Goal: Navigation & Orientation: Find specific page/section

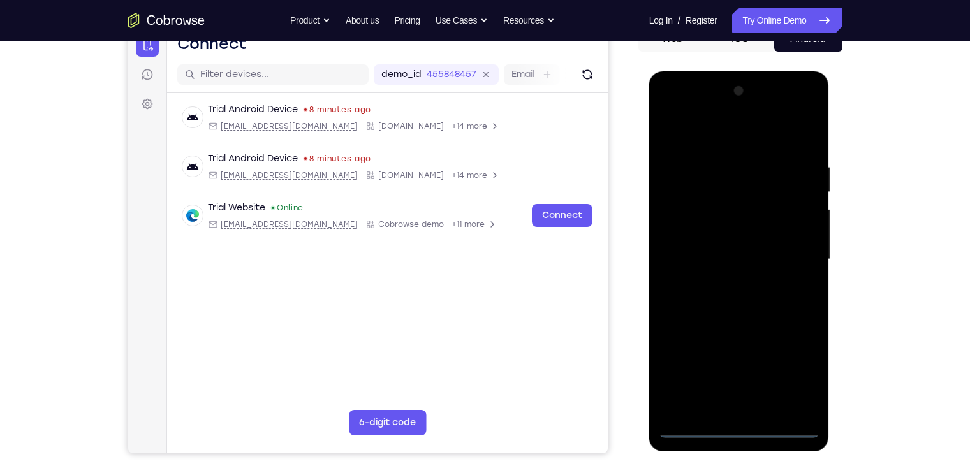
click at [746, 429] on div at bounding box center [738, 259] width 161 height 357
click at [794, 372] on div at bounding box center [738, 259] width 161 height 357
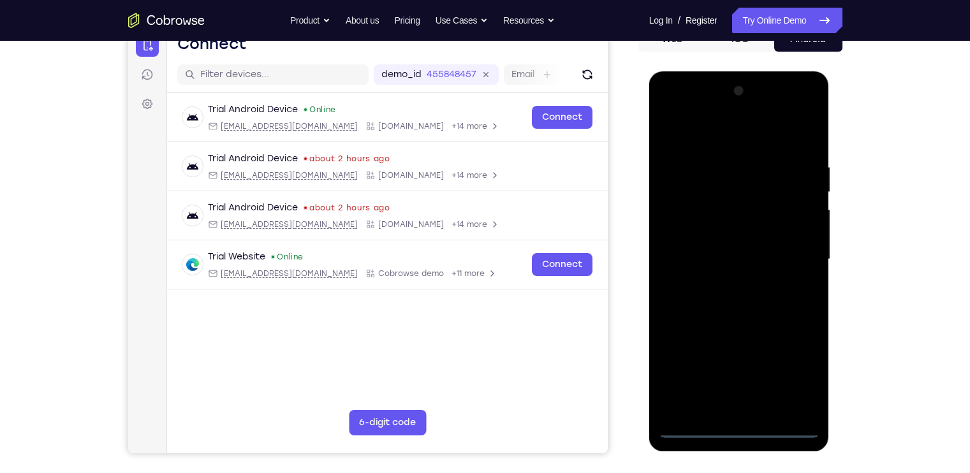
click at [692, 133] on div at bounding box center [738, 259] width 161 height 357
click at [796, 255] on div at bounding box center [738, 259] width 161 height 357
click at [722, 284] on div at bounding box center [738, 259] width 161 height 357
click at [722, 249] on div at bounding box center [738, 259] width 161 height 357
click at [712, 224] on div at bounding box center [738, 259] width 161 height 357
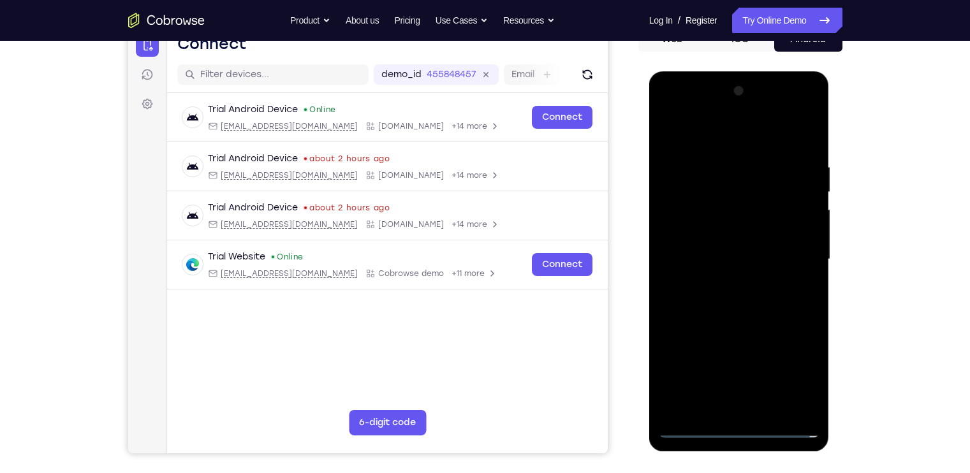
click at [714, 231] on div at bounding box center [738, 259] width 161 height 357
click at [739, 256] on div at bounding box center [738, 259] width 161 height 357
click at [737, 301] on div at bounding box center [738, 259] width 161 height 357
drag, startPoint x: 739, startPoint y: 134, endPoint x: 723, endPoint y: 91, distance: 47.0
click at [723, 91] on div at bounding box center [738, 259] width 161 height 357
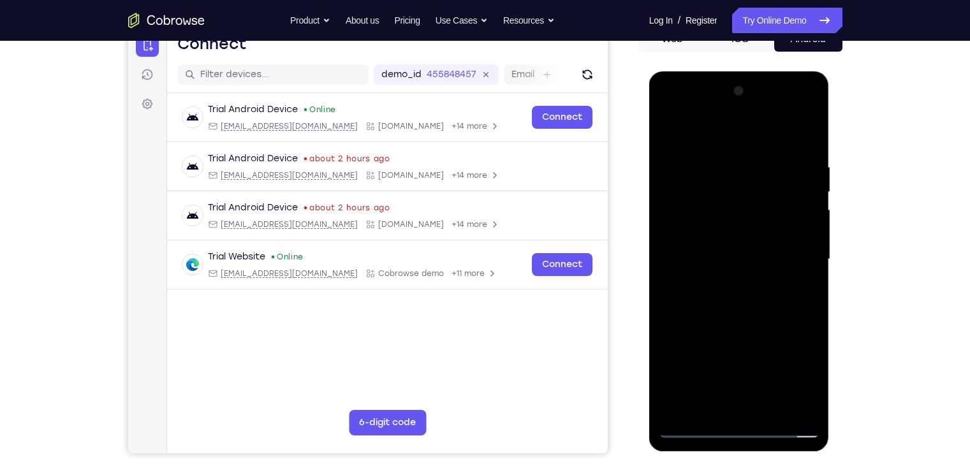
click at [812, 129] on div at bounding box center [738, 259] width 161 height 357
click at [768, 407] on div at bounding box center [738, 259] width 161 height 357
click at [733, 326] on div at bounding box center [738, 259] width 161 height 357
click at [672, 127] on div at bounding box center [738, 259] width 161 height 357
click at [810, 129] on div at bounding box center [738, 259] width 161 height 357
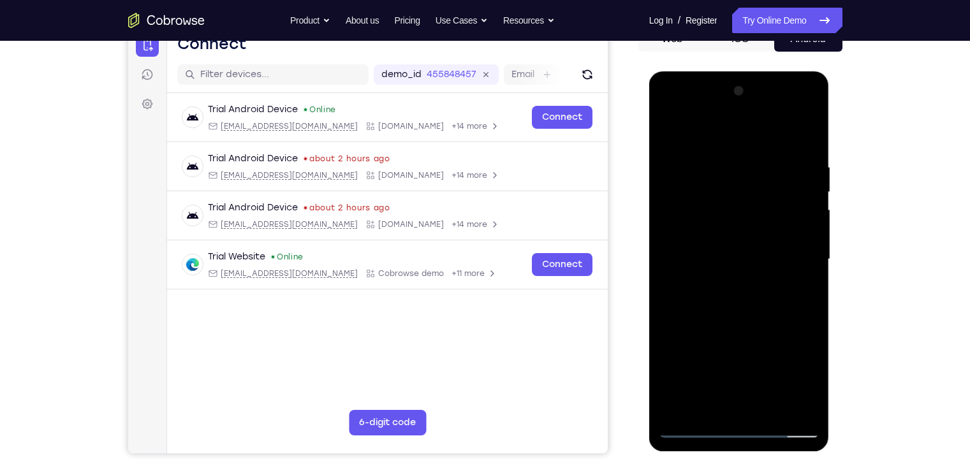
click at [712, 202] on div at bounding box center [738, 259] width 161 height 357
click at [781, 242] on div at bounding box center [738, 259] width 161 height 357
click at [739, 235] on div at bounding box center [738, 259] width 161 height 357
drag, startPoint x: 755, startPoint y: 328, endPoint x: 743, endPoint y: 253, distance: 76.2
click at [743, 253] on div at bounding box center [738, 259] width 161 height 357
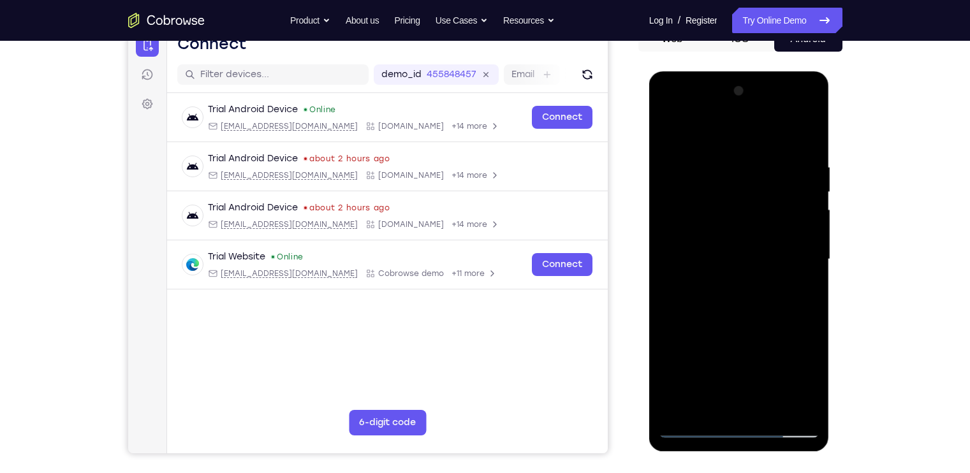
drag, startPoint x: 749, startPoint y: 319, endPoint x: 725, endPoint y: 194, distance: 127.9
click at [725, 194] on div at bounding box center [738, 259] width 161 height 357
drag, startPoint x: 750, startPoint y: 331, endPoint x: 739, endPoint y: 211, distance: 120.3
click at [739, 211] on div at bounding box center [738, 259] width 161 height 357
drag, startPoint x: 739, startPoint y: 314, endPoint x: 731, endPoint y: 175, distance: 139.2
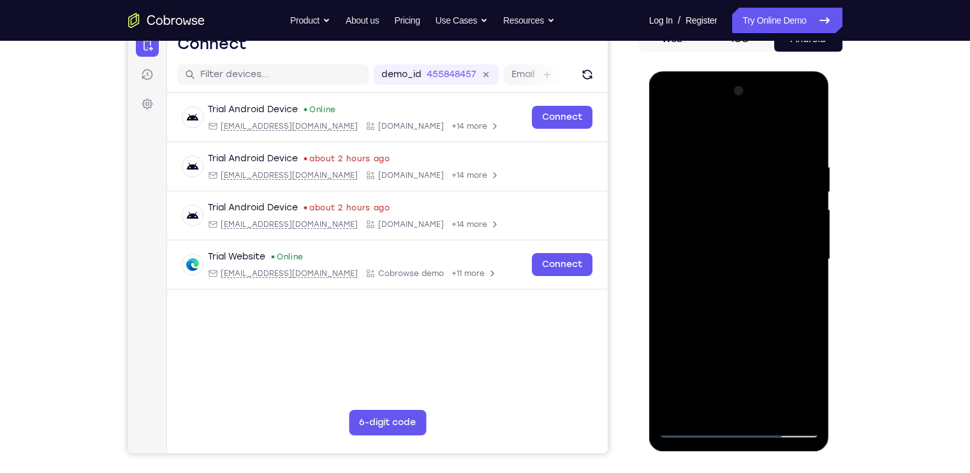
click at [731, 175] on div at bounding box center [738, 259] width 161 height 357
drag, startPoint x: 741, startPoint y: 330, endPoint x: 730, endPoint y: 174, distance: 156.5
click at [730, 174] on div at bounding box center [738, 259] width 161 height 357
drag, startPoint x: 743, startPoint y: 330, endPoint x: 747, endPoint y: 178, distance: 151.8
click at [747, 178] on div at bounding box center [738, 259] width 161 height 357
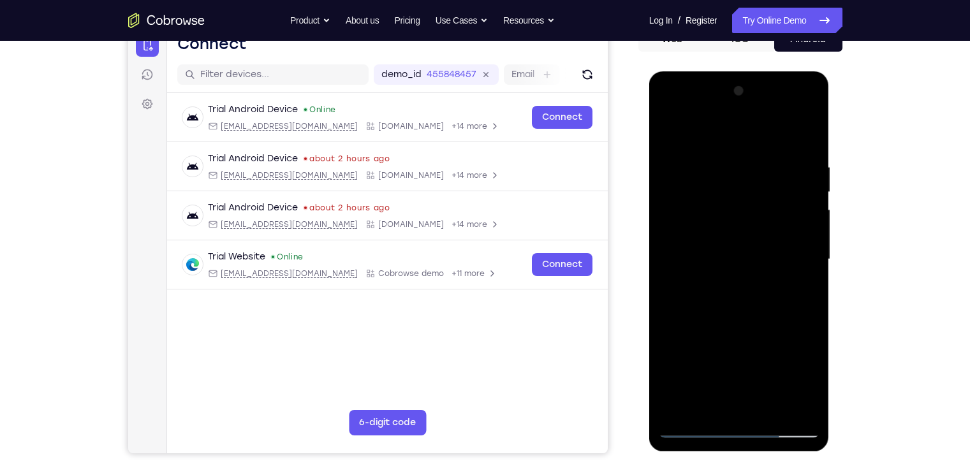
drag, startPoint x: 755, startPoint y: 326, endPoint x: 758, endPoint y: 187, distance: 139.0
click at [758, 187] on div at bounding box center [738, 259] width 161 height 357
drag, startPoint x: 767, startPoint y: 364, endPoint x: 750, endPoint y: 233, distance: 132.3
click at [750, 233] on div at bounding box center [738, 259] width 161 height 357
drag, startPoint x: 757, startPoint y: 331, endPoint x: 732, endPoint y: 215, distance: 118.5
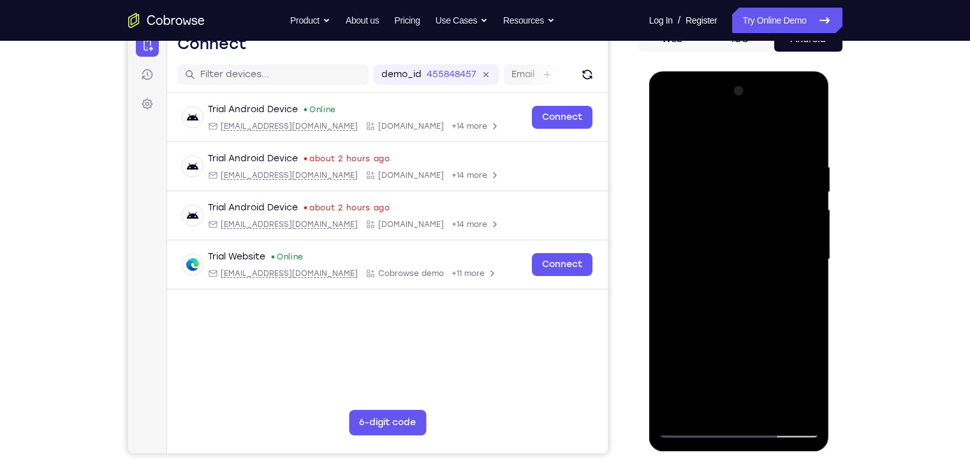
click at [732, 215] on div at bounding box center [738, 259] width 161 height 357
drag, startPoint x: 753, startPoint y: 310, endPoint x: 735, endPoint y: 159, distance: 152.2
click at [735, 159] on div at bounding box center [738, 259] width 161 height 357
drag, startPoint x: 741, startPoint y: 301, endPoint x: 725, endPoint y: 196, distance: 105.8
click at [725, 196] on div at bounding box center [738, 259] width 161 height 357
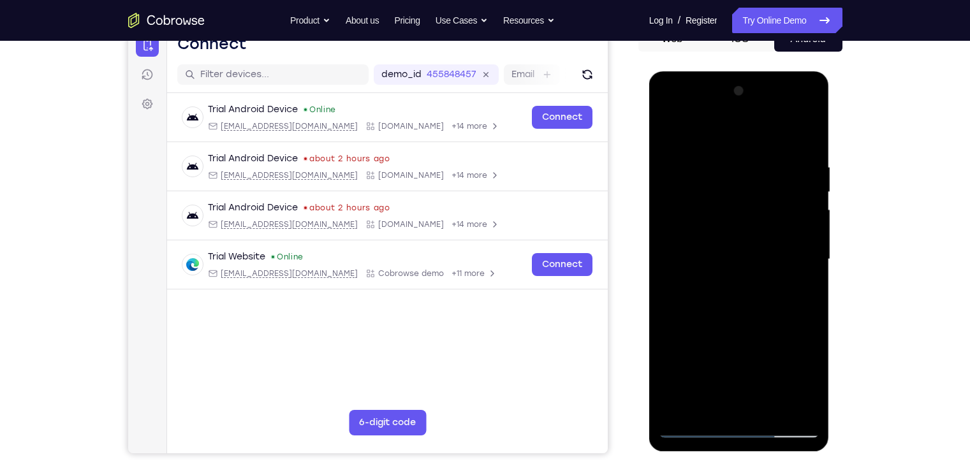
drag, startPoint x: 753, startPoint y: 345, endPoint x: 730, endPoint y: 233, distance: 113.9
click at [730, 233] on div at bounding box center [738, 259] width 161 height 357
click at [669, 128] on div at bounding box center [738, 259] width 161 height 357
click at [667, 127] on div at bounding box center [738, 259] width 161 height 357
drag, startPoint x: 733, startPoint y: 172, endPoint x: 744, endPoint y: 307, distance: 135.6
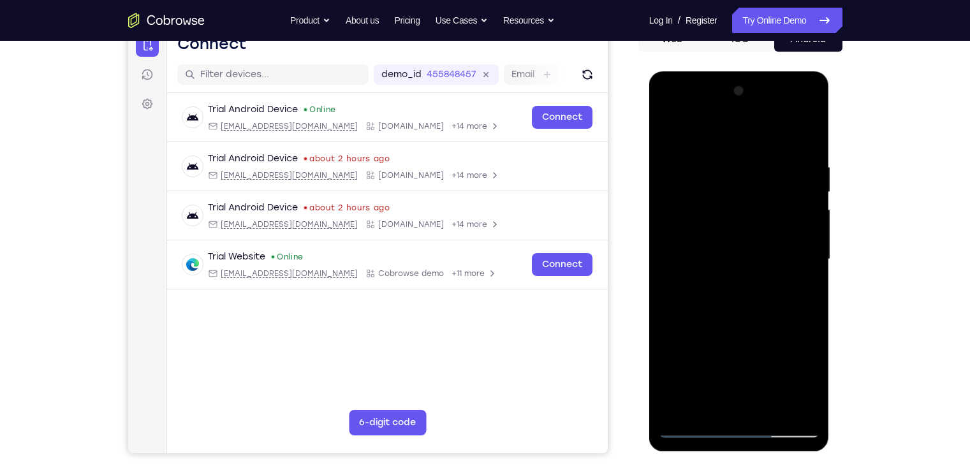
click at [744, 307] on div at bounding box center [738, 259] width 161 height 357
click at [670, 131] on div at bounding box center [738, 259] width 161 height 357
click at [778, 161] on div at bounding box center [738, 259] width 161 height 357
click at [767, 159] on div at bounding box center [738, 259] width 161 height 357
click at [767, 402] on div at bounding box center [738, 259] width 161 height 357
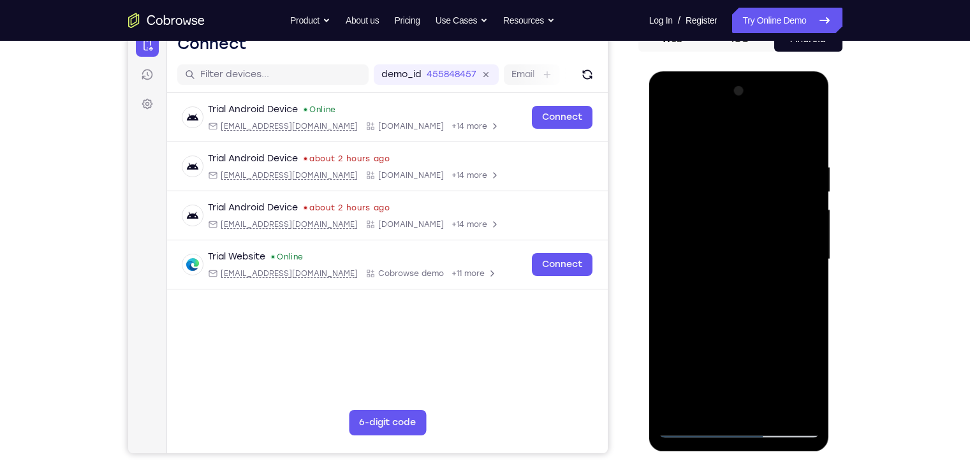
click at [784, 243] on div at bounding box center [738, 259] width 161 height 357
drag, startPoint x: 787, startPoint y: 293, endPoint x: 787, endPoint y: 154, distance: 139.0
click at [787, 154] on div at bounding box center [738, 259] width 161 height 357
click at [668, 130] on div at bounding box center [738, 259] width 161 height 357
click at [795, 226] on div at bounding box center [738, 259] width 161 height 357
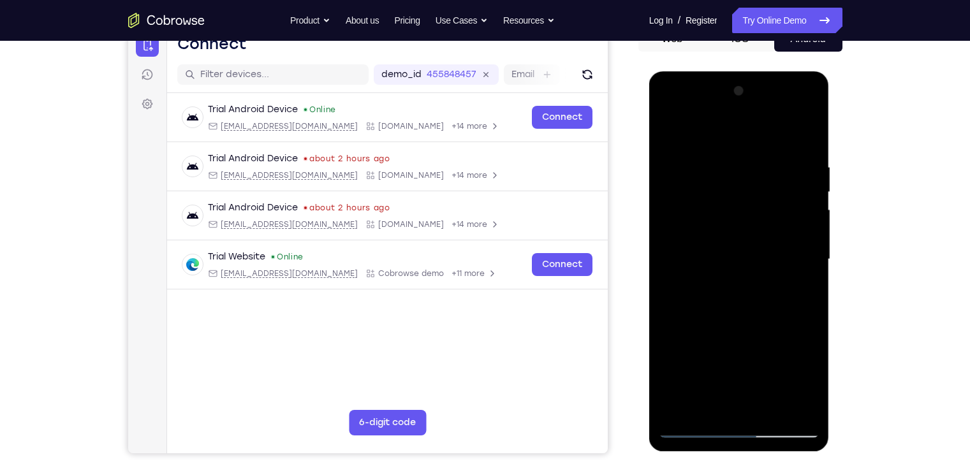
click at [695, 147] on div at bounding box center [738, 259] width 161 height 357
click at [672, 130] on div at bounding box center [738, 259] width 161 height 357
click at [672, 129] on div at bounding box center [738, 259] width 161 height 357
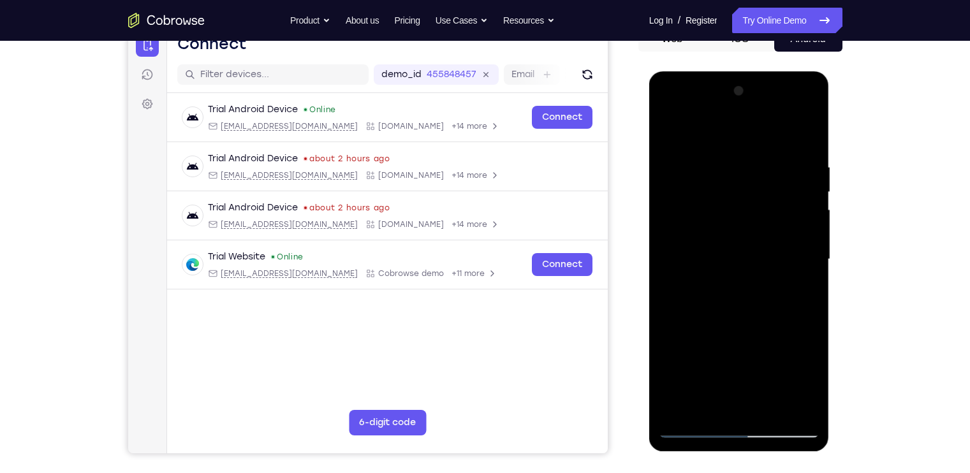
drag, startPoint x: 743, startPoint y: 263, endPoint x: 734, endPoint y: 195, distance: 68.8
click at [734, 195] on div at bounding box center [738, 259] width 161 height 357
drag, startPoint x: 767, startPoint y: 347, endPoint x: 781, endPoint y: 139, distance: 208.9
click at [781, 139] on div at bounding box center [738, 259] width 161 height 357
drag, startPoint x: 778, startPoint y: 288, endPoint x: 780, endPoint y: 112, distance: 175.9
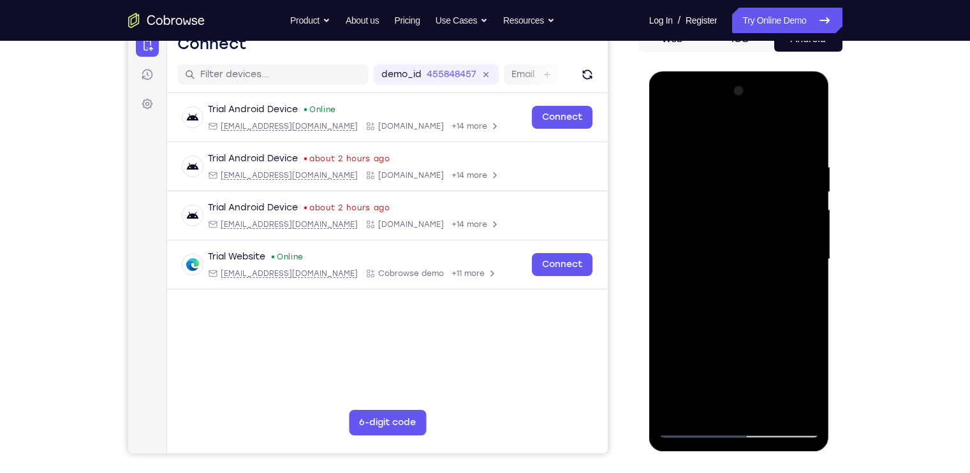
click at [780, 112] on div at bounding box center [738, 259] width 161 height 357
drag, startPoint x: 780, startPoint y: 295, endPoint x: 773, endPoint y: 128, distance: 167.1
click at [773, 128] on div at bounding box center [738, 259] width 161 height 357
click at [797, 412] on div at bounding box center [738, 259] width 161 height 357
click at [679, 407] on div at bounding box center [738, 259] width 161 height 357
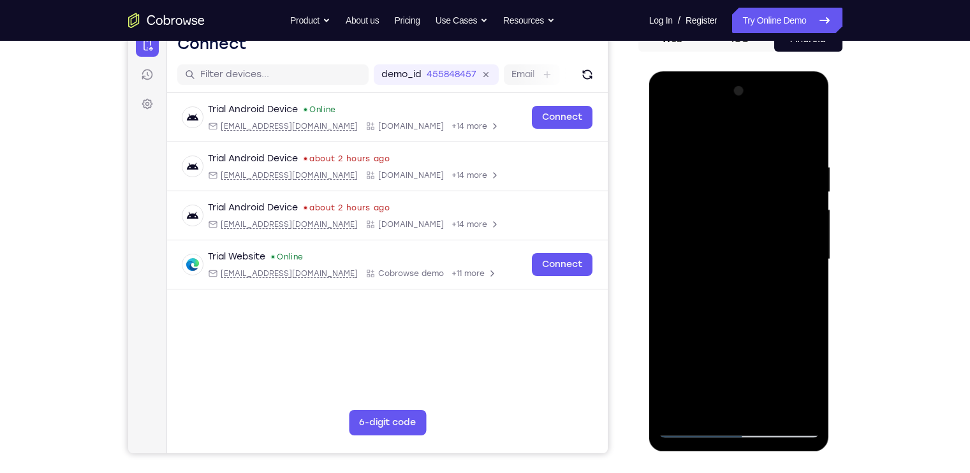
click at [723, 161] on div at bounding box center [738, 259] width 161 height 357
click at [807, 133] on div at bounding box center [738, 259] width 161 height 357
click at [788, 162] on div at bounding box center [738, 259] width 161 height 357
click at [788, 403] on div at bounding box center [738, 259] width 161 height 357
click at [804, 131] on div at bounding box center [738, 259] width 161 height 357
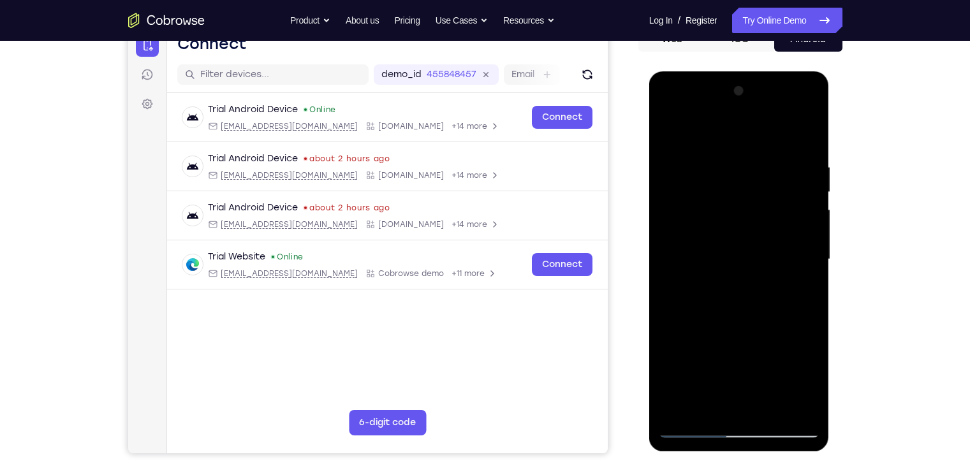
drag, startPoint x: 801, startPoint y: 151, endPoint x: 715, endPoint y: 157, distance: 86.2
click at [715, 157] on div at bounding box center [738, 259] width 161 height 357
drag, startPoint x: 779, startPoint y: 182, endPoint x: 714, endPoint y: 163, distance: 67.8
click at [714, 163] on div at bounding box center [738, 259] width 161 height 357
click at [697, 156] on div at bounding box center [738, 259] width 161 height 357
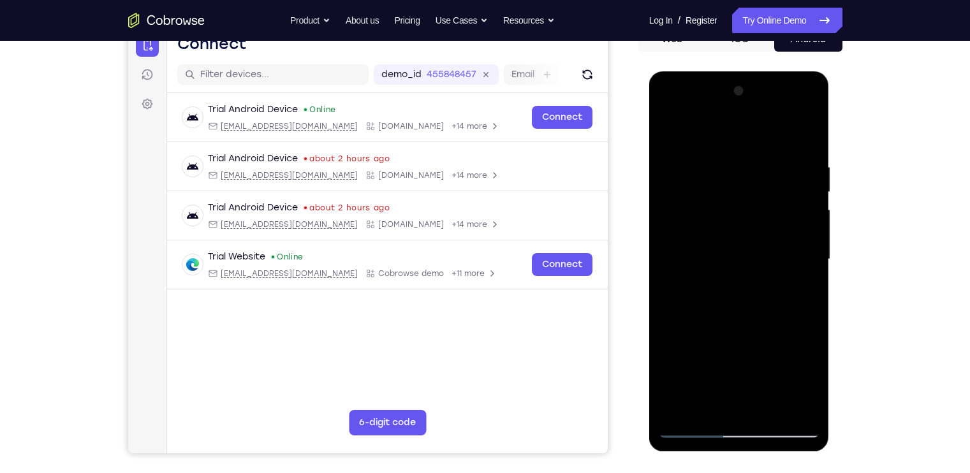
click at [806, 179] on div at bounding box center [738, 259] width 161 height 357
click at [806, 134] on div at bounding box center [738, 259] width 161 height 357
drag, startPoint x: 803, startPoint y: 152, endPoint x: 733, endPoint y: 150, distance: 70.1
click at [733, 150] on div at bounding box center [738, 259] width 161 height 357
drag, startPoint x: 730, startPoint y: 301, endPoint x: 724, endPoint y: 189, distance: 113.0
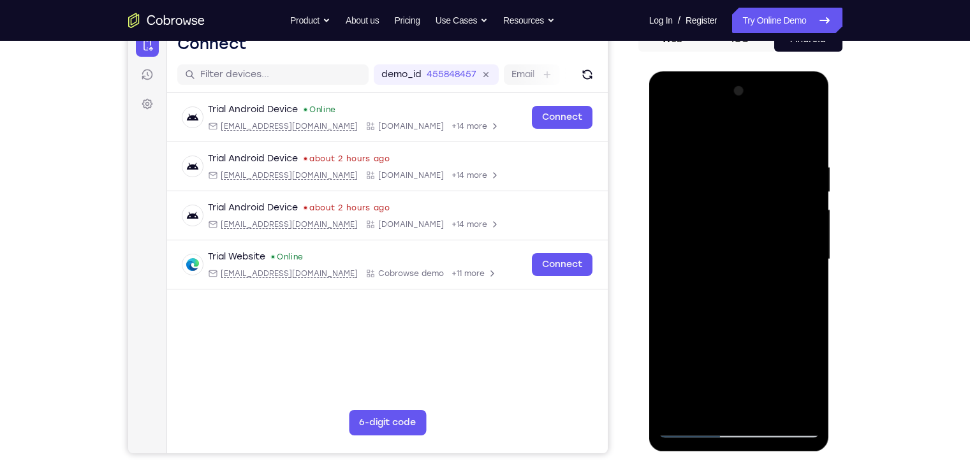
click at [724, 189] on div at bounding box center [738, 259] width 161 height 357
drag, startPoint x: 737, startPoint y: 343, endPoint x: 727, endPoint y: 229, distance: 113.9
click at [727, 229] on div at bounding box center [738, 259] width 161 height 357
click at [772, 409] on div at bounding box center [738, 259] width 161 height 357
click at [694, 428] on div at bounding box center [738, 259] width 161 height 357
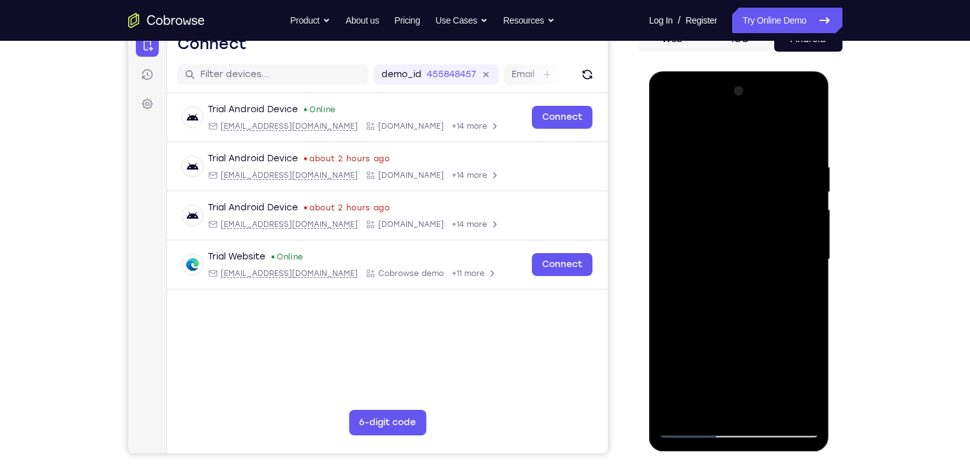
click at [797, 403] on div at bounding box center [738, 259] width 161 height 357
drag, startPoint x: 755, startPoint y: 312, endPoint x: 760, endPoint y: 176, distance: 136.5
click at [760, 176] on div at bounding box center [738, 259] width 161 height 357
drag, startPoint x: 760, startPoint y: 176, endPoint x: 752, endPoint y: 317, distance: 141.1
click at [752, 317] on div at bounding box center [738, 259] width 161 height 357
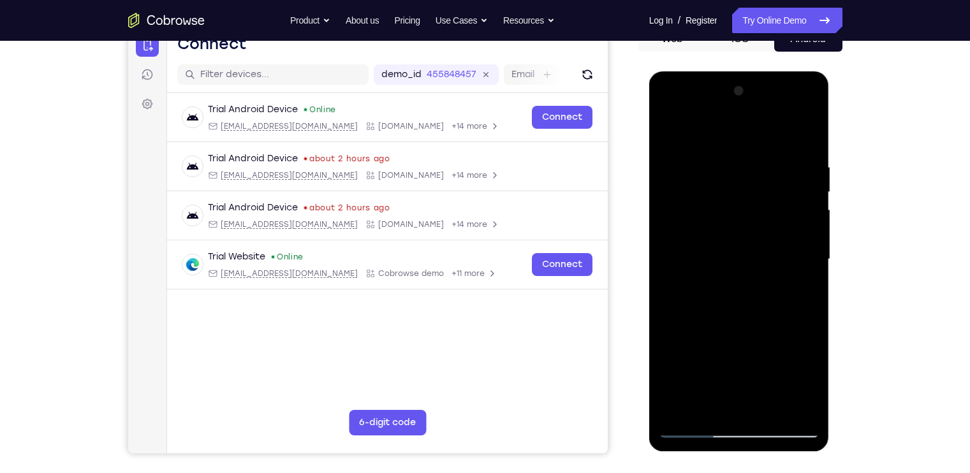
click at [676, 405] on div at bounding box center [738, 259] width 161 height 357
click at [765, 415] on div at bounding box center [738, 259] width 161 height 357
click at [665, 170] on div at bounding box center [738, 259] width 161 height 357
click at [787, 272] on div at bounding box center [738, 259] width 161 height 357
click at [781, 229] on div at bounding box center [738, 259] width 161 height 357
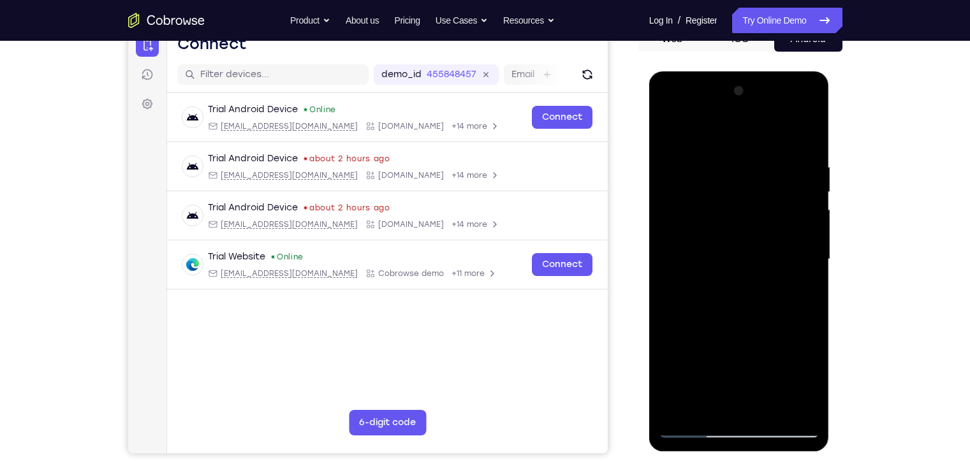
click at [660, 130] on div at bounding box center [738, 259] width 161 height 357
drag, startPoint x: 745, startPoint y: 351, endPoint x: 716, endPoint y: 158, distance: 195.3
click at [716, 158] on div at bounding box center [738, 259] width 161 height 357
drag, startPoint x: 729, startPoint y: 352, endPoint x: 734, endPoint y: 187, distance: 165.2
click at [734, 187] on div at bounding box center [738, 259] width 161 height 357
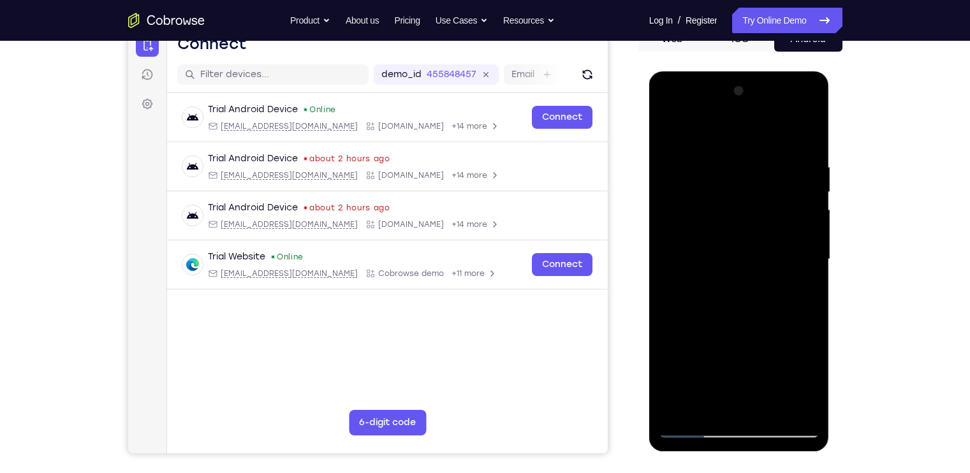
drag, startPoint x: 733, startPoint y: 377, endPoint x: 704, endPoint y: 251, distance: 128.8
click at [704, 251] on div at bounding box center [738, 259] width 161 height 357
drag, startPoint x: 714, startPoint y: 370, endPoint x: 706, endPoint y: 231, distance: 139.2
click at [706, 231] on div at bounding box center [738, 259] width 161 height 357
drag, startPoint x: 738, startPoint y: 367, endPoint x: 738, endPoint y: 211, distance: 156.2
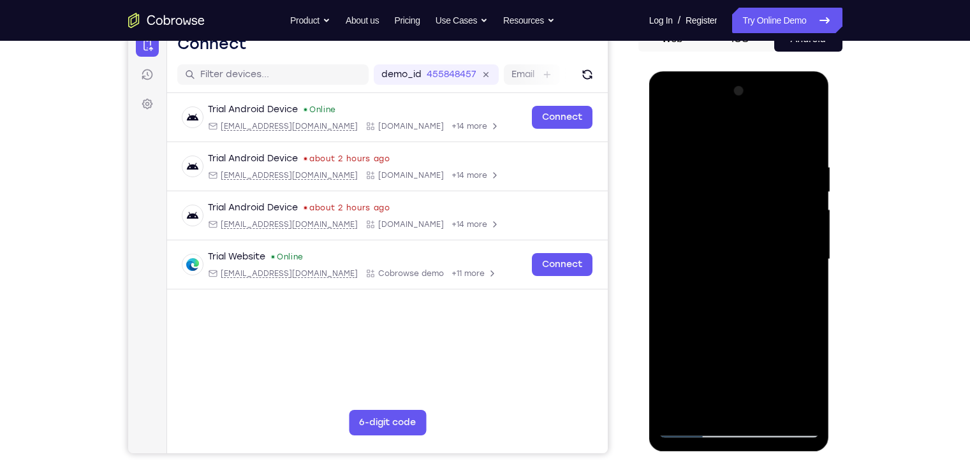
click at [738, 211] on div at bounding box center [738, 259] width 161 height 357
drag, startPoint x: 742, startPoint y: 332, endPoint x: 738, endPoint y: 194, distance: 138.4
click at [738, 194] on div at bounding box center [738, 259] width 161 height 357
drag, startPoint x: 750, startPoint y: 367, endPoint x: 715, endPoint y: 232, distance: 139.2
click at [715, 232] on div at bounding box center [738, 259] width 161 height 357
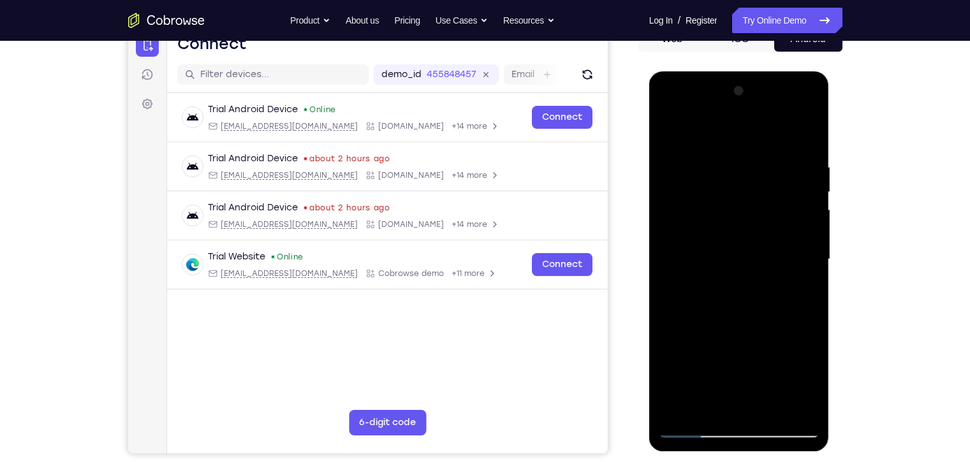
drag, startPoint x: 727, startPoint y: 367, endPoint x: 727, endPoint y: 277, distance: 89.9
click at [727, 277] on div at bounding box center [738, 259] width 161 height 357
drag, startPoint x: 723, startPoint y: 391, endPoint x: 728, endPoint y: 287, distance: 103.4
click at [728, 287] on div at bounding box center [738, 259] width 161 height 357
drag, startPoint x: 739, startPoint y: 368, endPoint x: 736, endPoint y: 307, distance: 61.3
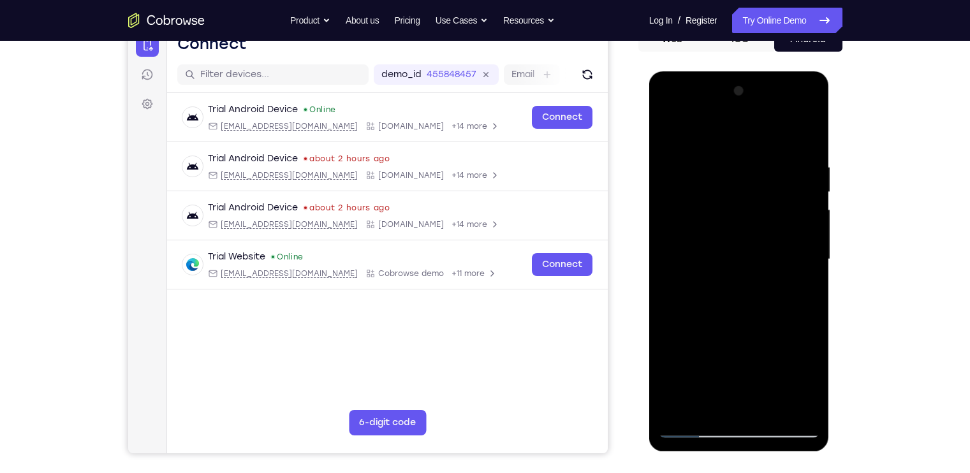
click at [736, 307] on div at bounding box center [738, 259] width 161 height 357
click at [676, 341] on div at bounding box center [738, 259] width 161 height 357
click at [667, 199] on div at bounding box center [738, 259] width 161 height 357
click at [675, 410] on div at bounding box center [738, 259] width 161 height 357
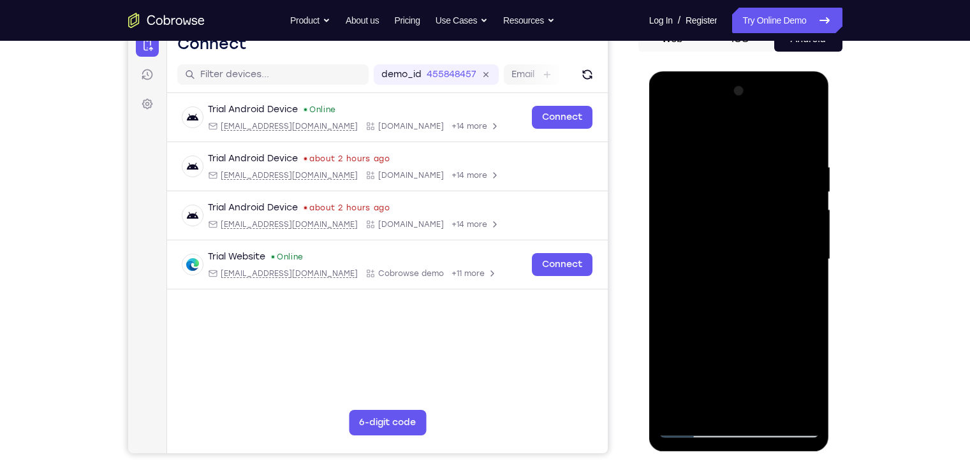
click at [809, 127] on div at bounding box center [738, 259] width 161 height 357
click at [666, 129] on div at bounding box center [738, 259] width 161 height 357
click at [711, 156] on div at bounding box center [738, 259] width 161 height 357
click at [808, 134] on div at bounding box center [738, 259] width 161 height 357
drag, startPoint x: 793, startPoint y: 167, endPoint x: 714, endPoint y: 184, distance: 80.8
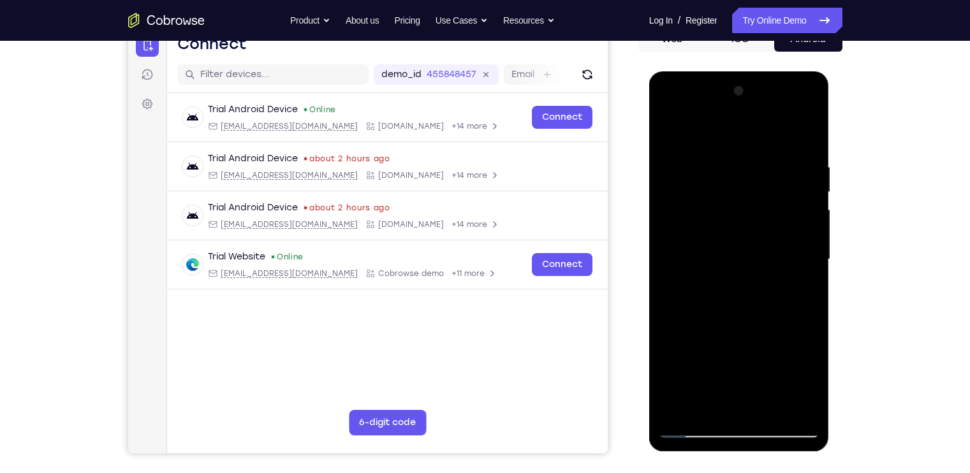
click at [714, 184] on div at bounding box center [738, 259] width 161 height 357
drag, startPoint x: 758, startPoint y: 168, endPoint x: 614, endPoint y: 168, distance: 143.4
click at [649, 168] on html "Online web based iOS Simulators and Android Emulators. Run iPhone, iPad, Mobile…" at bounding box center [740, 262] width 182 height 382
drag, startPoint x: 760, startPoint y: 294, endPoint x: 720, endPoint y: 147, distance: 153.2
click at [720, 147] on div at bounding box center [738, 259] width 161 height 357
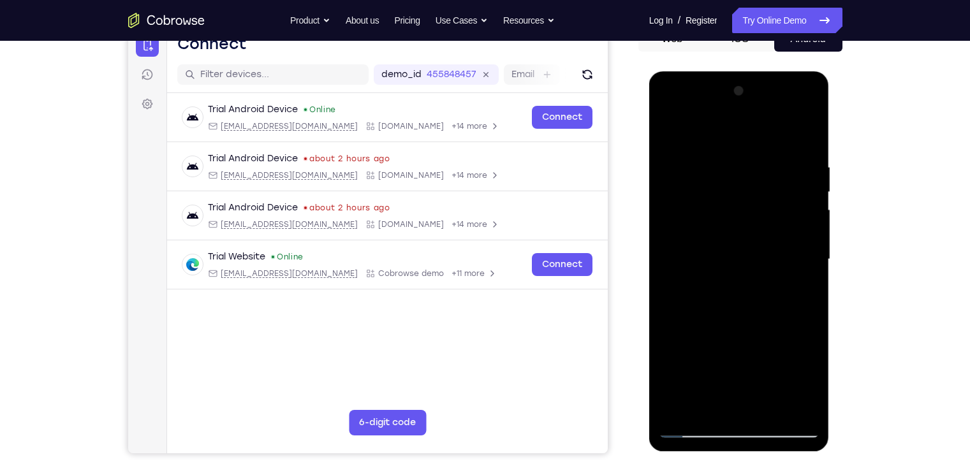
drag, startPoint x: 741, startPoint y: 319, endPoint x: 730, endPoint y: 183, distance: 136.3
click at [730, 183] on div at bounding box center [738, 259] width 161 height 357
click at [681, 332] on div at bounding box center [738, 259] width 161 height 357
drag, startPoint x: 747, startPoint y: 349, endPoint x: 736, endPoint y: 311, distance: 39.8
click at [736, 311] on div at bounding box center [738, 259] width 161 height 357
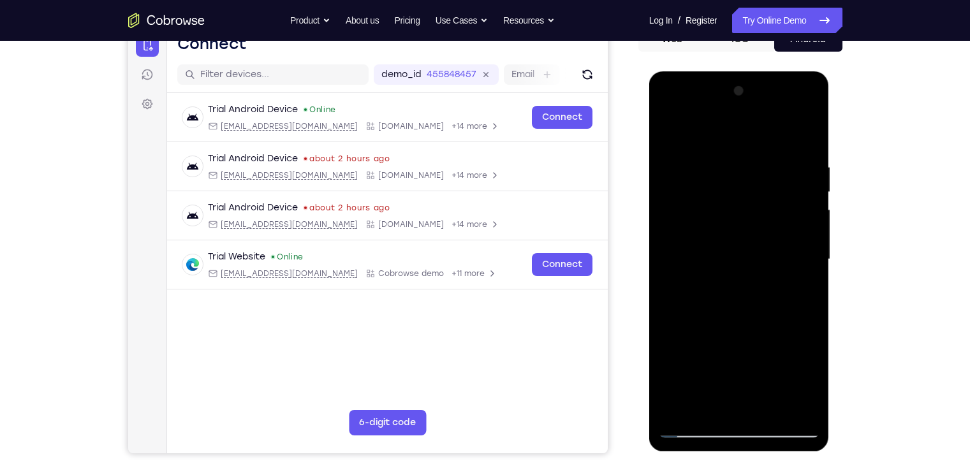
drag, startPoint x: 764, startPoint y: 345, endPoint x: 732, endPoint y: 149, distance: 198.3
click at [732, 149] on div at bounding box center [738, 259] width 161 height 357
drag, startPoint x: 762, startPoint y: 275, endPoint x: 741, endPoint y: 117, distance: 159.5
click at [741, 117] on div at bounding box center [738, 259] width 161 height 357
drag, startPoint x: 776, startPoint y: 367, endPoint x: 771, endPoint y: 230, distance: 137.1
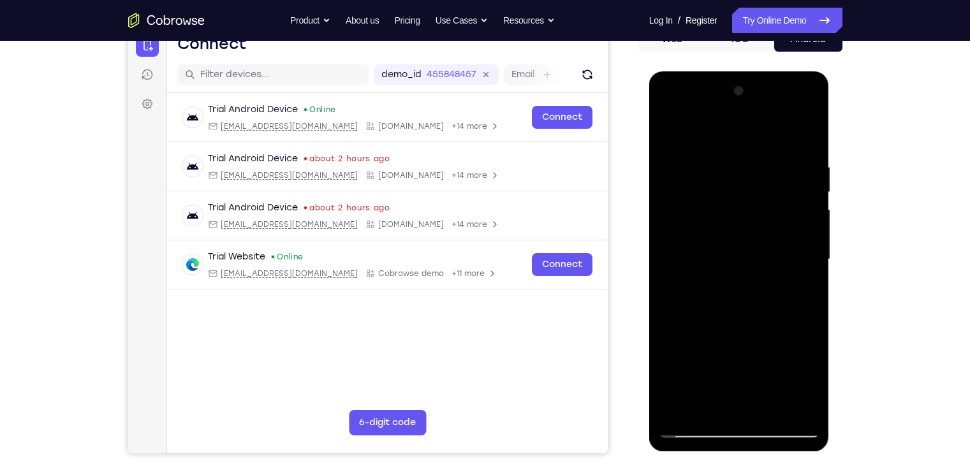
click at [771, 230] on div at bounding box center [738, 259] width 161 height 357
click at [772, 405] on div at bounding box center [738, 259] width 161 height 357
drag, startPoint x: 775, startPoint y: 374, endPoint x: 781, endPoint y: 218, distance: 155.6
drag, startPoint x: 132, startPoint y: 147, endPoint x: 882, endPoint y: 205, distance: 752.5
click at [882, 205] on div "Your Support Agent Your Customer Web iOS Android Next Steps We’d be happy to gi…" at bounding box center [485, 321] width 816 height 841
